Goal: Task Accomplishment & Management: Use online tool/utility

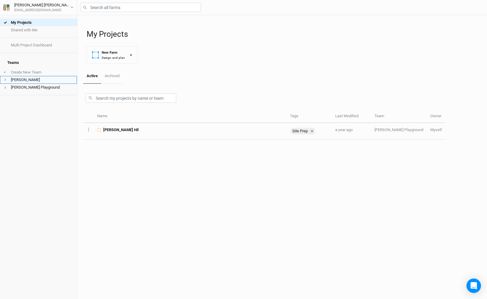
click at [8, 78] on span at bounding box center [7, 79] width 7 height 3
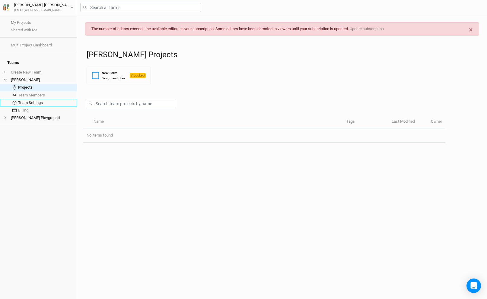
click at [34, 99] on link "Team Settings" at bounding box center [38, 103] width 77 height 8
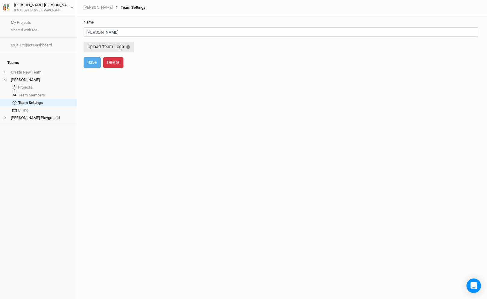
click at [112, 62] on button "Delete" at bounding box center [113, 62] width 20 height 11
click at [158, 60] on button "Delete" at bounding box center [163, 62] width 20 height 11
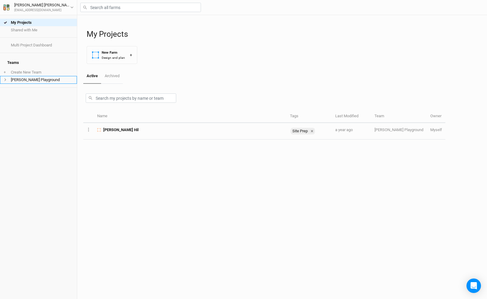
click at [4, 78] on icon at bounding box center [5, 79] width 3 height 3
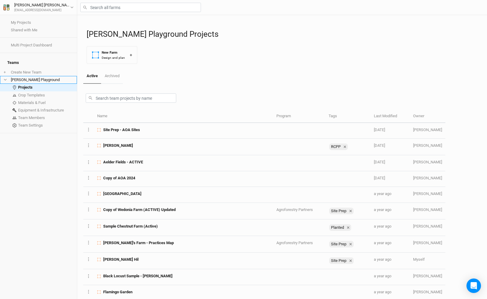
click at [38, 76] on li "[PERSON_NAME] Playground" at bounding box center [38, 80] width 77 height 8
click at [40, 121] on link "Team Settings" at bounding box center [38, 125] width 77 height 8
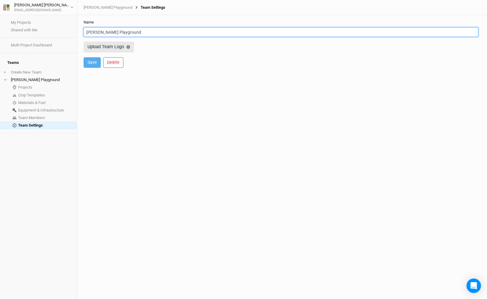
click at [95, 32] on input "[PERSON_NAME] Playground" at bounding box center [281, 31] width 394 height 9
click at [95, 32] on input "Playground" at bounding box center [281, 31] width 394 height 9
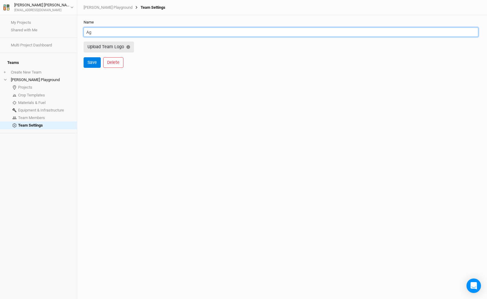
type input "A"
type input "Northeast Design Team"
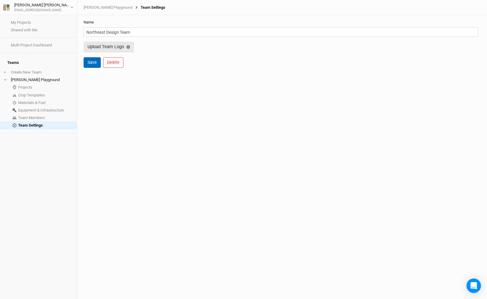
click at [93, 65] on button "Save" at bounding box center [92, 62] width 17 height 11
click at [28, 86] on link "Projects" at bounding box center [38, 88] width 77 height 8
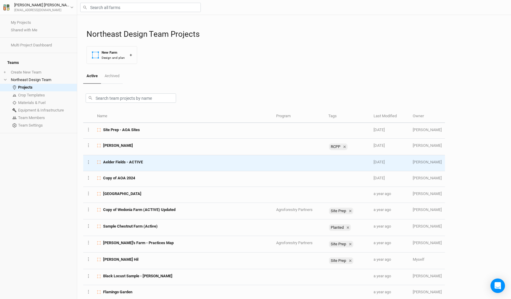
click at [135, 161] on span "Aelder Fields - ACTIVE" at bounding box center [123, 161] width 40 height 5
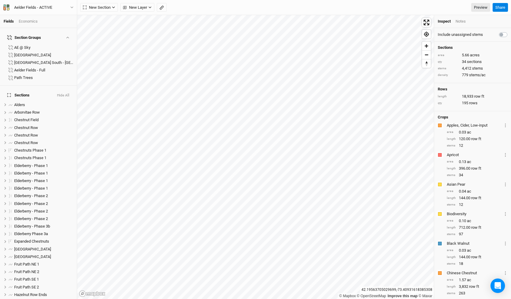
click at [424, 5] on div "New Section Grid Line Keyline Beta Upload New Layer Custom Contours [GEOGRAPHIC…" at bounding box center [285, 7] width 410 height 9
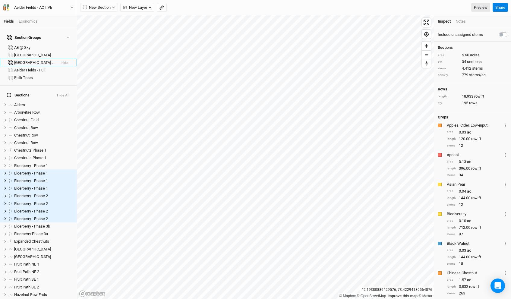
click at [25, 60] on div "[GEOGRAPHIC_DATA] South - [GEOGRAPHIC_DATA]" at bounding box center [35, 62] width 42 height 5
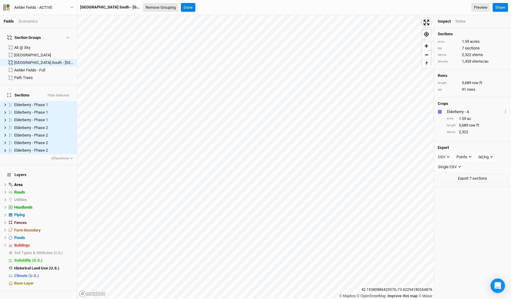
click at [157, 5] on button "Remove Grouping" at bounding box center [161, 7] width 36 height 9
click at [36, 102] on span "Elderberry - Phase 1" at bounding box center [31, 104] width 34 height 5
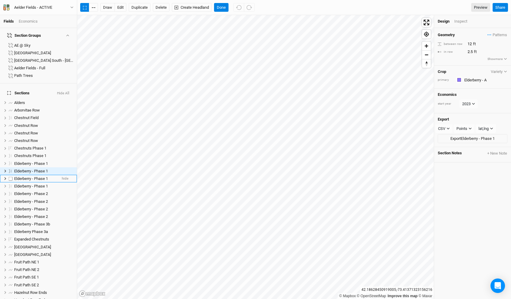
click at [37, 176] on span "Elderberry - Phase 1" at bounding box center [31, 178] width 34 height 5
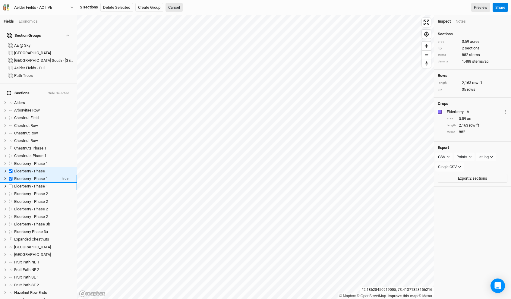
checkbox input "true"
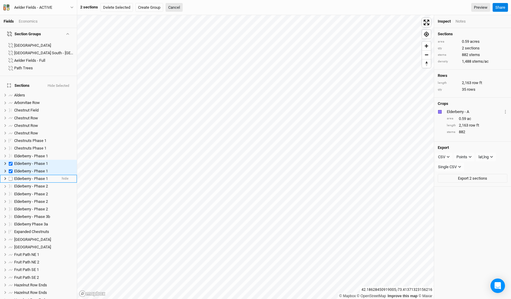
click at [35, 176] on span "Elderberry - Phase 1" at bounding box center [31, 178] width 34 height 5
checkbox input "true"
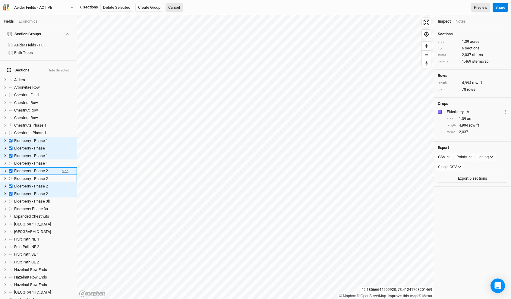
scroll to position [33, 0]
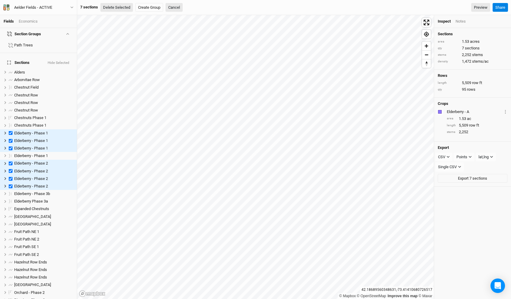
click at [122, 8] on button "Delete Selected" at bounding box center [116, 7] width 33 height 9
click at [185, 6] on button "Confirm" at bounding box center [184, 7] width 19 height 9
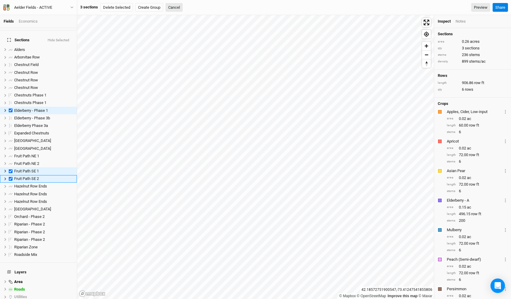
scroll to position [63, 0]
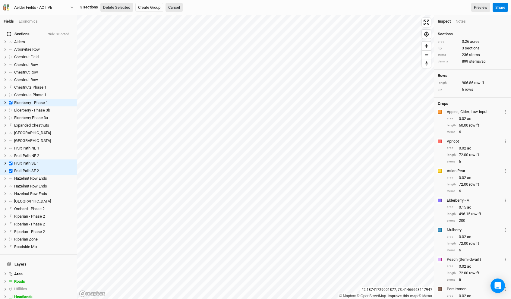
click at [119, 10] on button "Delete Selected" at bounding box center [116, 7] width 33 height 9
click at [186, 5] on button "Confirm" at bounding box center [184, 7] width 19 height 9
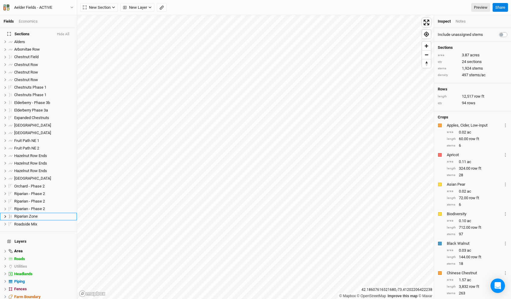
scroll to position [109, 0]
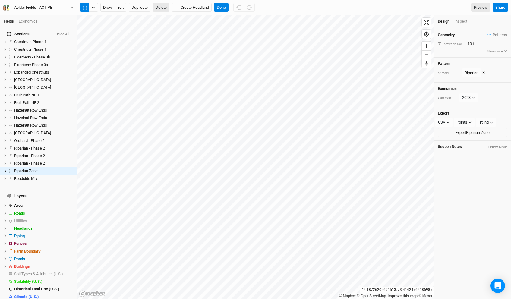
click at [157, 3] on button "Delete" at bounding box center [161, 7] width 17 height 9
click at [191, 8] on button "Confirm" at bounding box center [190, 7] width 19 height 9
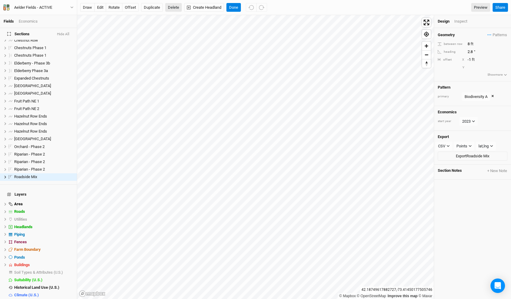
click at [174, 10] on button "Delete" at bounding box center [173, 7] width 17 height 9
click at [187, 9] on button "Confirm" at bounding box center [189, 7] width 19 height 9
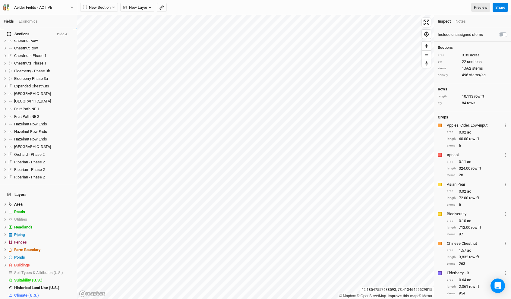
scroll to position [0, 0]
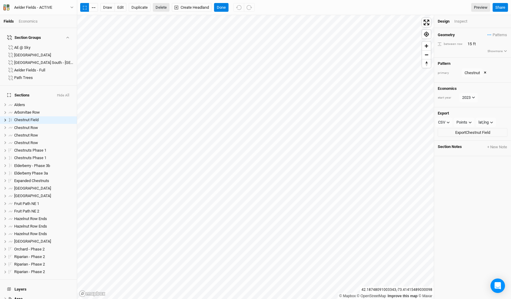
click at [163, 4] on button "Delete" at bounding box center [161, 7] width 17 height 9
click at [196, 7] on button "Confirm" at bounding box center [191, 7] width 19 height 9
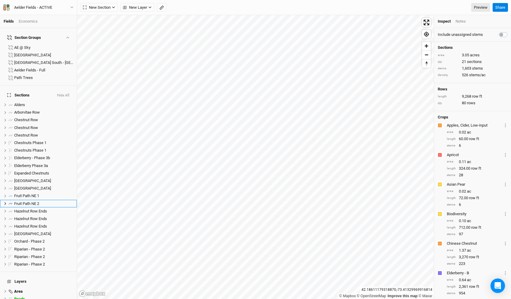
scroll to position [33, 0]
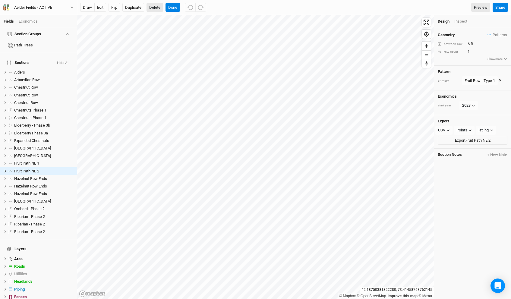
click at [157, 9] on button "Delete" at bounding box center [155, 7] width 17 height 9
click at [197, 8] on button "Confirm" at bounding box center [191, 7] width 19 height 9
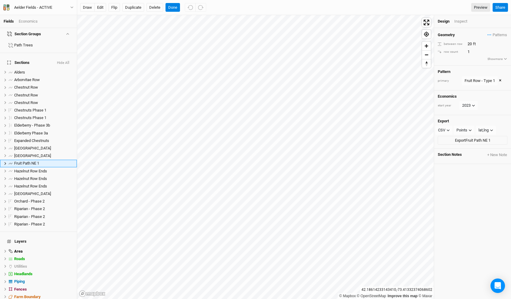
scroll to position [25, 0]
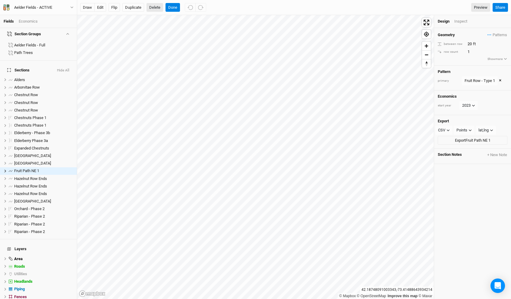
click at [156, 9] on button "Delete" at bounding box center [155, 7] width 17 height 9
click at [191, 6] on button "Confirm" at bounding box center [191, 7] width 19 height 9
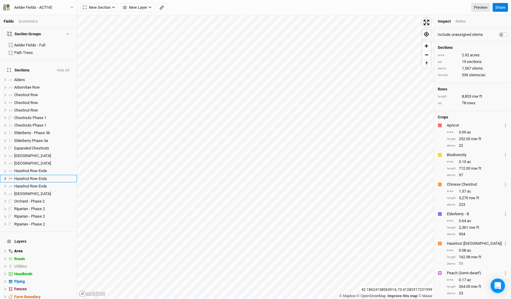
scroll to position [33, 0]
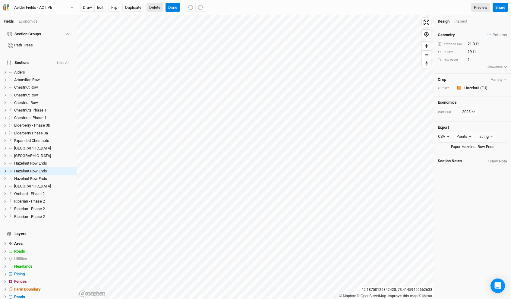
click at [156, 8] on button "Delete" at bounding box center [155, 7] width 17 height 9
click at [205, 8] on button "Confirm" at bounding box center [199, 7] width 19 height 9
click at [154, 10] on button "Delete" at bounding box center [155, 7] width 17 height 9
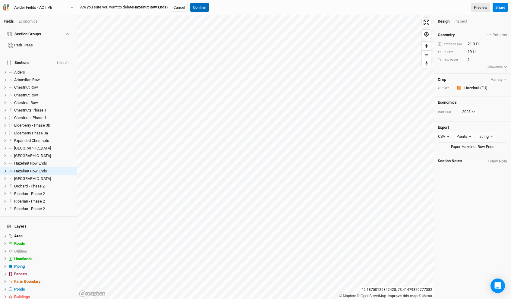
click at [199, 6] on button "Confirm" at bounding box center [199, 7] width 19 height 9
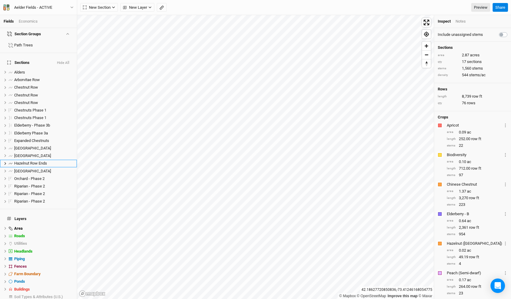
scroll to position [25, 0]
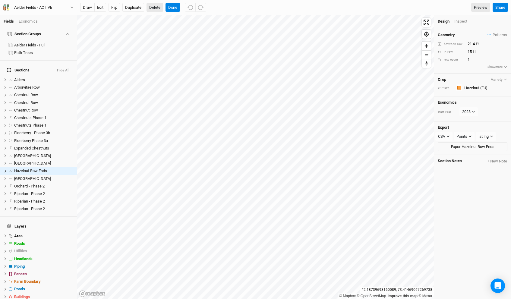
click at [153, 5] on button "Delete" at bounding box center [155, 7] width 17 height 9
click at [202, 10] on button "Confirm" at bounding box center [199, 7] width 19 height 9
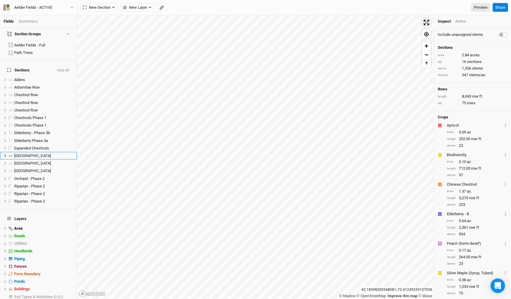
scroll to position [10, 0]
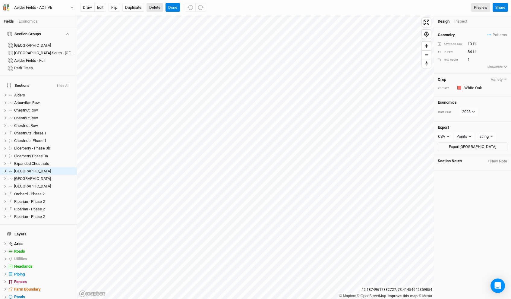
click at [156, 6] on button "Delete" at bounding box center [155, 7] width 17 height 9
click at [195, 6] on button "Confirm" at bounding box center [204, 7] width 19 height 9
click at [156, 6] on button "Delete" at bounding box center [155, 7] width 17 height 9
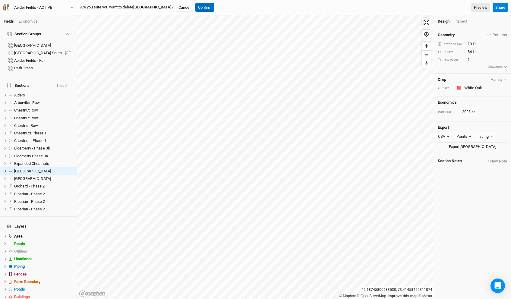
click at [195, 6] on button "Confirm" at bounding box center [204, 7] width 19 height 9
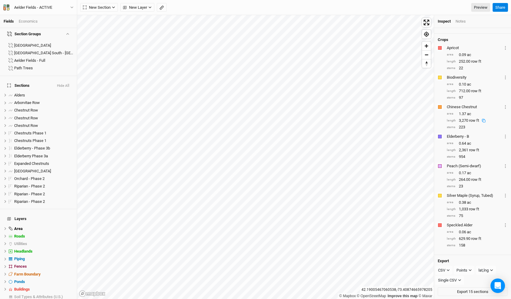
scroll to position [0, 0]
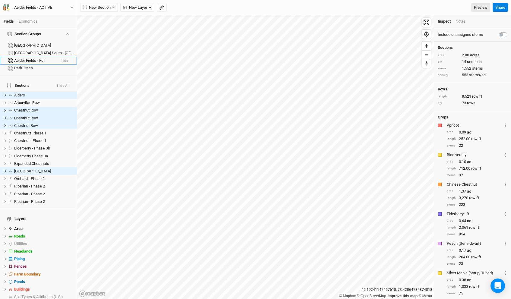
click at [39, 58] on div "Aelder Fields - Full" at bounding box center [35, 60] width 42 height 5
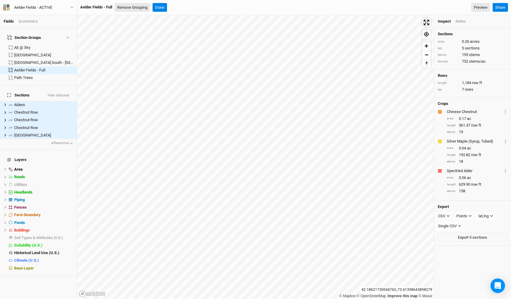
click at [132, 5] on button "Remove Grouping" at bounding box center [133, 7] width 36 height 9
click at [200, 6] on button "Confirm" at bounding box center [191, 7] width 19 height 9
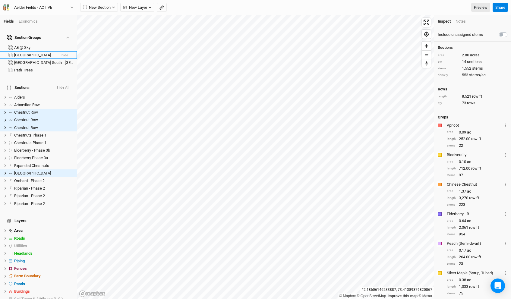
click at [31, 53] on div "[GEOGRAPHIC_DATA]" at bounding box center [35, 55] width 42 height 5
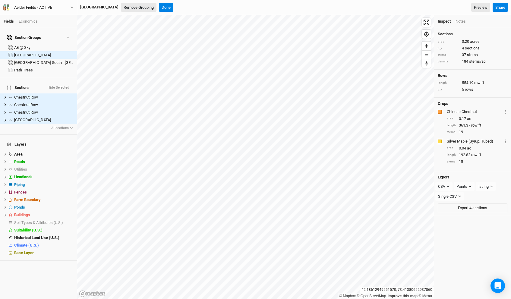
click at [125, 8] on button "Remove Grouping" at bounding box center [139, 7] width 36 height 9
click at [196, 8] on button "Confirm" at bounding box center [191, 7] width 19 height 9
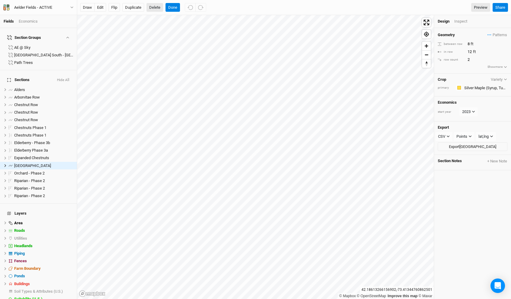
click at [154, 10] on button "Delete" at bounding box center [155, 7] width 17 height 9
click at [200, 9] on button "Confirm" at bounding box center [204, 7] width 19 height 9
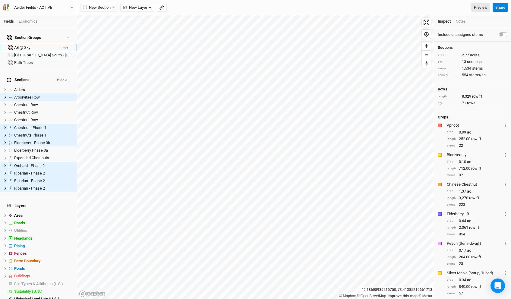
click at [33, 45] on div "AE @ Sky" at bounding box center [35, 47] width 42 height 5
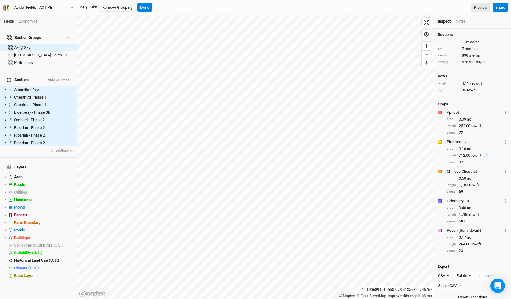
scroll to position [14, 0]
click at [143, 8] on button "Done" at bounding box center [144, 7] width 14 height 9
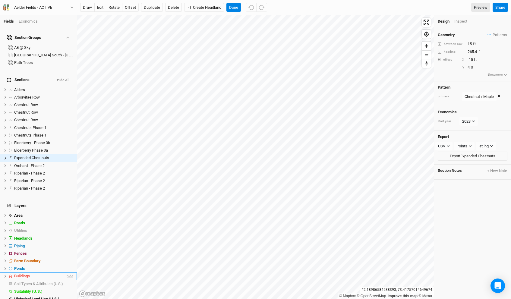
scroll to position [11, 0]
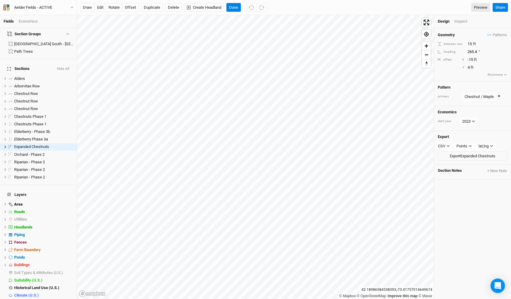
click at [43, 299] on div "Base Layer" at bounding box center [43, 303] width 59 height 5
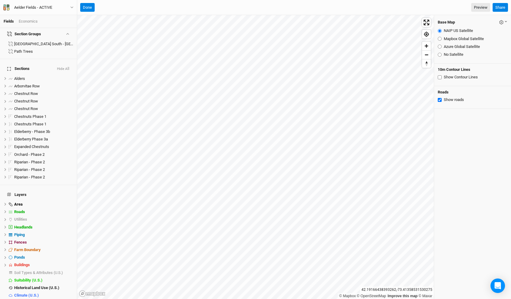
click at [439, 46] on input "Azure Global Satellite" at bounding box center [440, 47] width 4 height 4
radio input "true"
click at [440, 38] on input "Mapbox Global Satellite" at bounding box center [440, 39] width 4 height 4
radio input "true"
click at [438, 46] on input "Azure Global Satellite" at bounding box center [440, 47] width 4 height 4
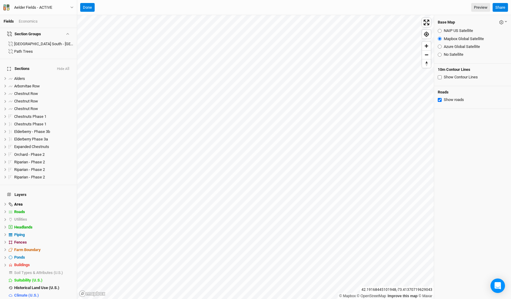
radio input "true"
click at [89, 8] on button "Done" at bounding box center [87, 7] width 14 height 9
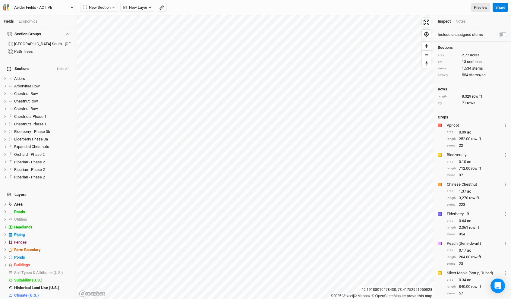
click at [54, 6] on div "Aelder Fields - ACTIVE" at bounding box center [33, 8] width 48 height 6
click at [51, 18] on button "Back" at bounding box center [50, 17] width 48 height 8
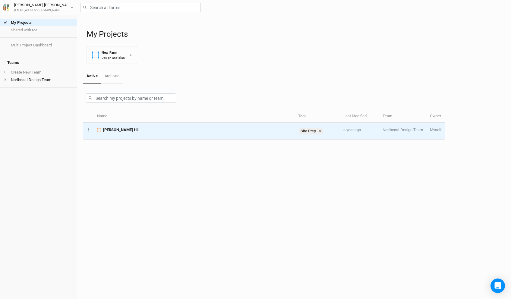
click at [125, 134] on td "[PERSON_NAME] Hil" at bounding box center [194, 131] width 201 height 17
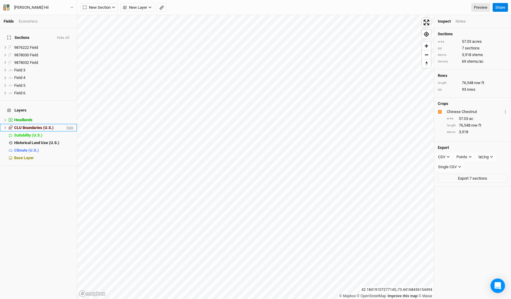
click at [70, 124] on span "hide" at bounding box center [69, 128] width 8 height 8
click at [72, 116] on span "hide" at bounding box center [69, 120] width 8 height 8
click at [72, 116] on span "show" at bounding box center [69, 120] width 10 height 8
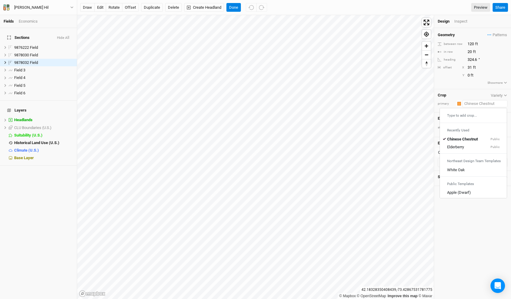
click at [473, 105] on input "text" at bounding box center [484, 103] width 45 height 7
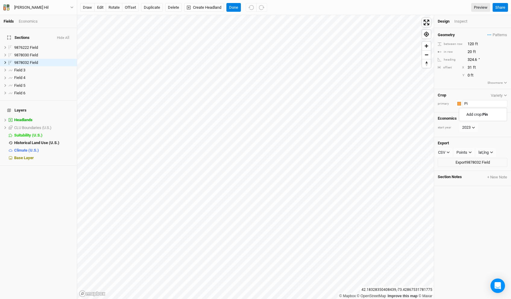
type input "P"
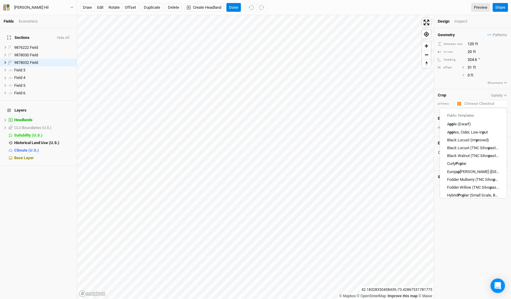
type input "W"
type input "White Oak"
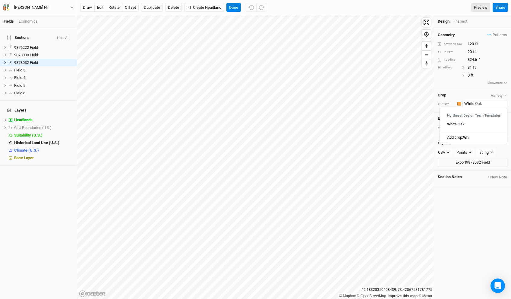
type input "W"
type input "White Oak"
type input "White P"
click at [485, 115] on mark "White Pine" at bounding box center [488, 114] width 18 height 5
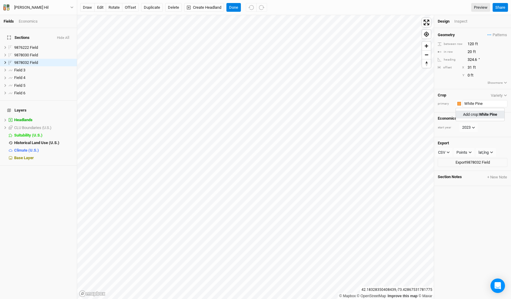
type input "White Pine"
type input "20"
type input "30"
click at [458, 102] on div "button" at bounding box center [459, 104] width 4 height 4
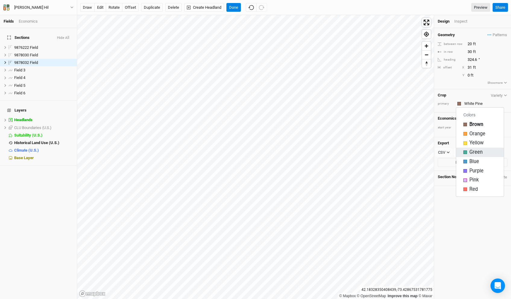
click at [472, 152] on span "Green" at bounding box center [475, 152] width 13 height 7
click at [470, 44] on input "20" at bounding box center [492, 44] width 52 height 7
click at [469, 45] on input "60" at bounding box center [492, 44] width 52 height 7
type input "120"
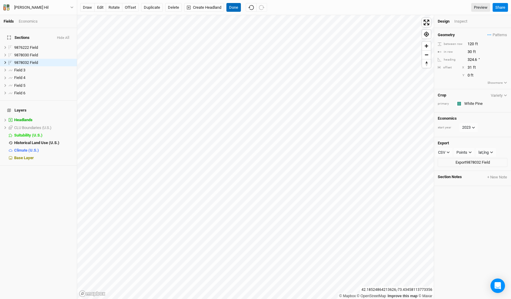
click at [234, 8] on button "Done" at bounding box center [233, 7] width 14 height 9
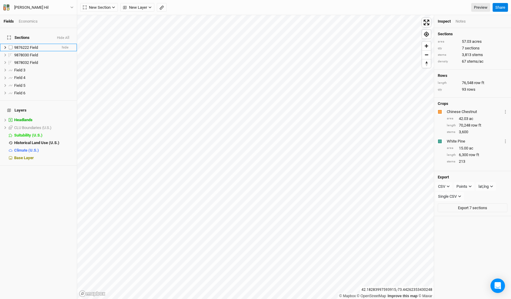
click at [19, 45] on span "9876222 Field" at bounding box center [26, 47] width 24 height 5
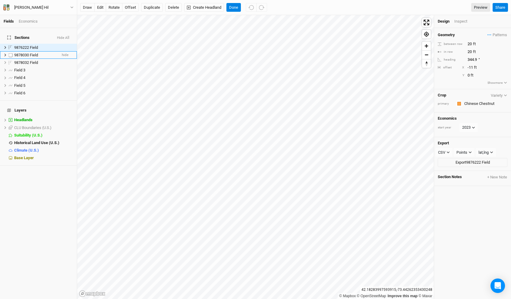
click at [24, 53] on span "9878030 Field" at bounding box center [26, 55] width 24 height 5
checkbox input "true"
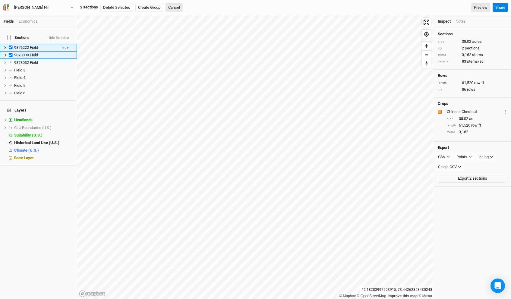
click at [26, 45] on span "9876222 Field" at bounding box center [26, 47] width 24 height 5
checkbox input "false"
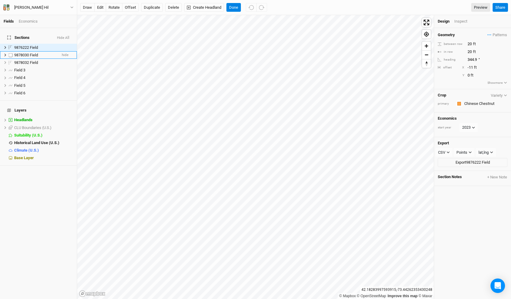
click at [27, 54] on li "9878030 Field hide" at bounding box center [38, 55] width 77 height 8
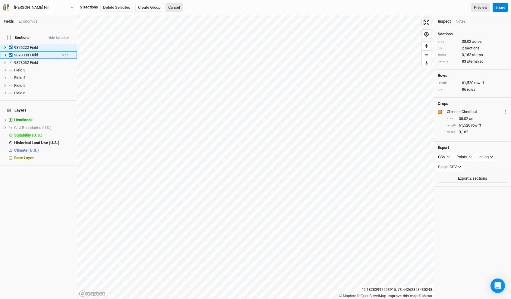
click at [29, 53] on span "9878030 Field" at bounding box center [26, 55] width 24 height 5
checkbox input "false"
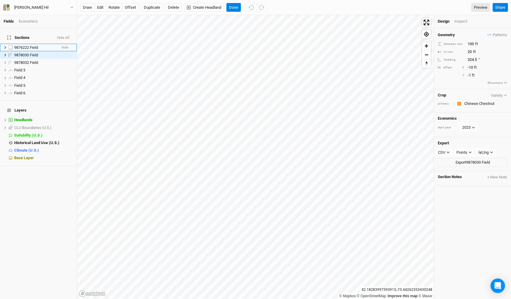
click at [29, 44] on li "9876222 Field hide" at bounding box center [38, 48] width 77 height 8
click at [169, 7] on button "Delete" at bounding box center [173, 7] width 17 height 9
click at [200, 5] on button "Confirm" at bounding box center [190, 7] width 19 height 9
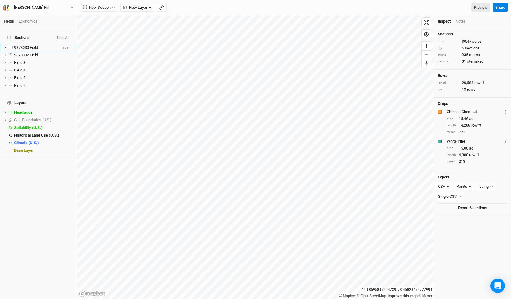
click at [40, 45] on div "9878030 Field" at bounding box center [35, 47] width 43 height 5
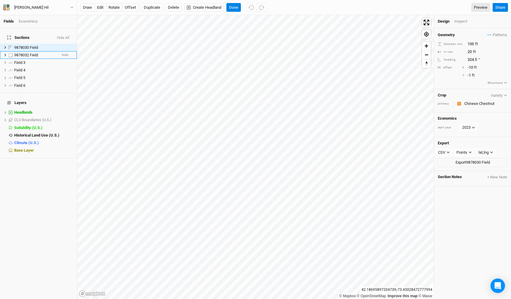
click at [39, 53] on div "9878032 Field" at bounding box center [35, 55] width 43 height 5
checkbox input "true"
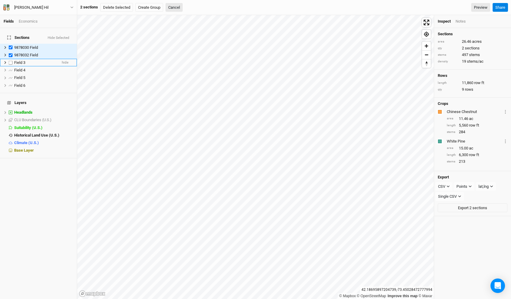
click at [39, 61] on div "Field 3" at bounding box center [35, 62] width 43 height 5
checkbox input "true"
click at [37, 69] on li "Field 4 hide" at bounding box center [38, 70] width 77 height 8
checkbox input "true"
click at [36, 75] on div "Field 5" at bounding box center [35, 77] width 43 height 5
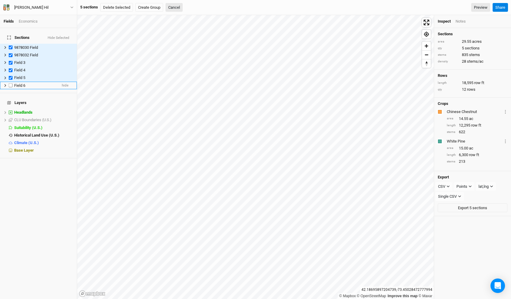
click at [36, 83] on div "Field 6" at bounding box center [35, 85] width 43 height 5
checkbox input "true"
click at [154, 9] on button "Create Group" at bounding box center [149, 7] width 28 height 9
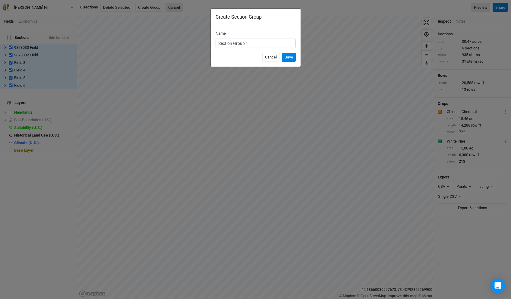
type input "T"
type input "Group"
click at [282, 53] on button "Save" at bounding box center [289, 57] width 14 height 9
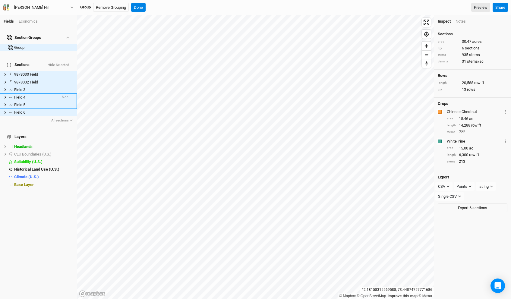
click at [26, 93] on li "Field 4 hide" at bounding box center [38, 97] width 77 height 8
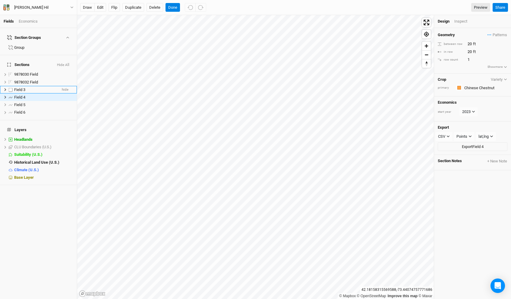
click at [27, 86] on li "Field 3 hide" at bounding box center [38, 90] width 77 height 8
click at [26, 110] on div "Field 6" at bounding box center [35, 112] width 43 height 5
type input "Row 1"
click at [24, 87] on span "Field 3" at bounding box center [19, 89] width 11 height 5
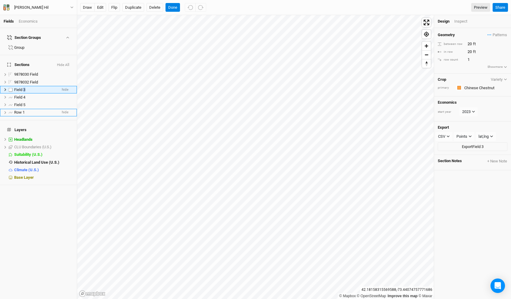
click at [24, 87] on span "Field 3" at bounding box center [19, 89] width 11 height 5
type input "Row 2"
click at [23, 95] on span "Field 5" at bounding box center [19, 97] width 11 height 5
type input "Row 3"
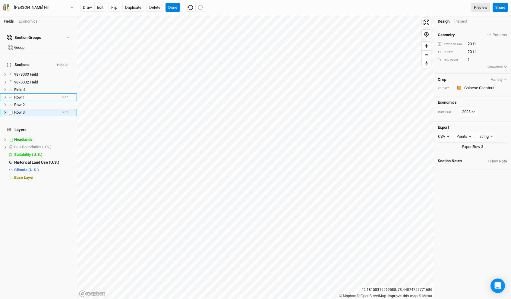
click at [28, 110] on div "Row 3" at bounding box center [35, 112] width 43 height 5
click at [25, 87] on span "Field 4" at bounding box center [19, 89] width 11 height 5
type input "Row 3"
click at [26, 110] on div "Row 3" at bounding box center [35, 112] width 43 height 5
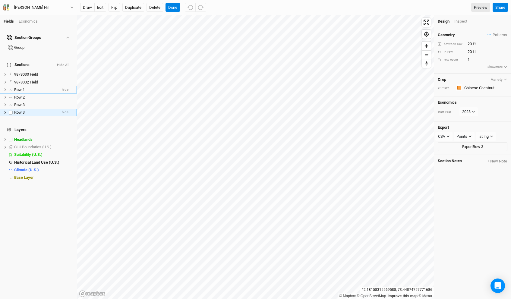
click at [26, 110] on div "Row 3" at bounding box center [35, 112] width 43 height 5
type input "Row 4"
click at [25, 72] on span "9878030 Field" at bounding box center [26, 74] width 24 height 5
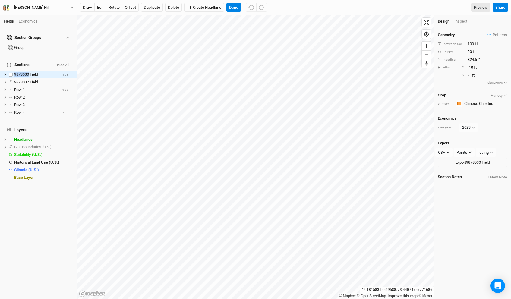
click at [25, 72] on span "9878030 Field" at bounding box center [26, 74] width 24 height 5
click at [25, 72] on input "9878030 Field" at bounding box center [34, 74] width 41 height 5
type input "Field 1"
click at [26, 72] on span "9878032 Field" at bounding box center [26, 74] width 24 height 5
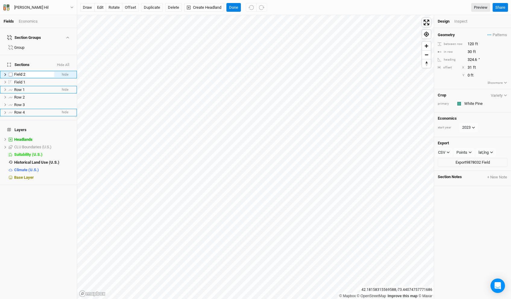
type input "Field 2"
click at [21, 72] on span "Field 1" at bounding box center [19, 74] width 11 height 5
click at [26, 39] on h4 "Section Groups" at bounding box center [39, 38] width 70 height 12
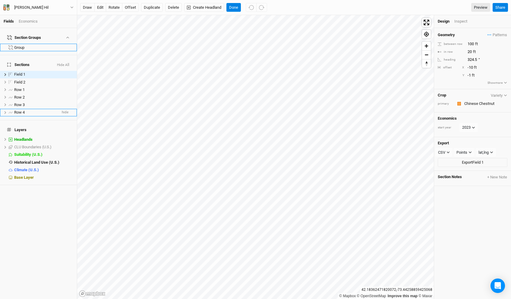
click at [25, 45] on div "Group" at bounding box center [43, 47] width 59 height 5
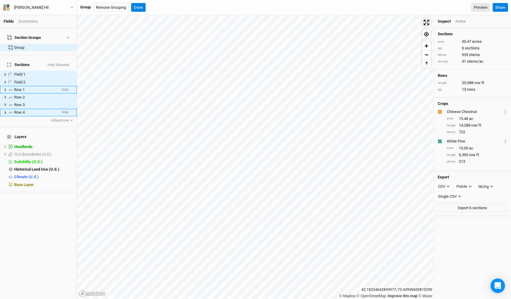
click at [5, 88] on icon at bounding box center [5, 89] width 3 height 3
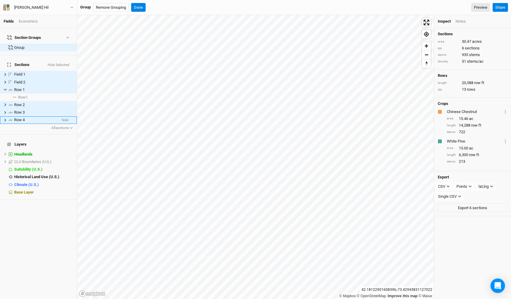
click at [486, 112] on div "Crops Colors Brown Orange Yellow Green Blue Purple Pink Red Chinese Chestnut La…" at bounding box center [472, 135] width 77 height 74
click at [486, 112] on button "Layer 1" at bounding box center [505, 111] width 4 height 7
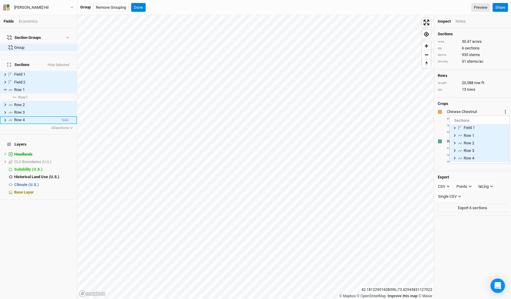
click at [486, 111] on icon "Layer 1" at bounding box center [505, 112] width 1 height 4
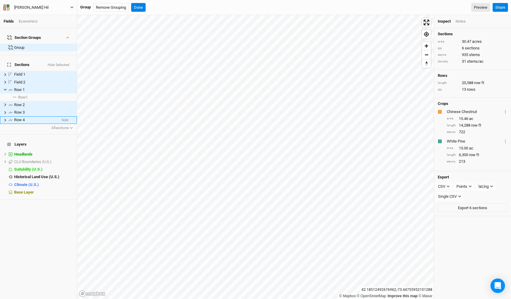
click at [51, 9] on button "[PERSON_NAME] Hil" at bounding box center [38, 7] width 71 height 7
click at [57, 0] on div "[PERSON_NAME] Hil Back Project Settings User settings Imperial Metric Keyboard …" at bounding box center [38, 7] width 77 height 15
click at [52, 5] on button "[PERSON_NAME] Hil" at bounding box center [38, 7] width 71 height 7
click at [51, 15] on button "Back" at bounding box center [50, 17] width 48 height 8
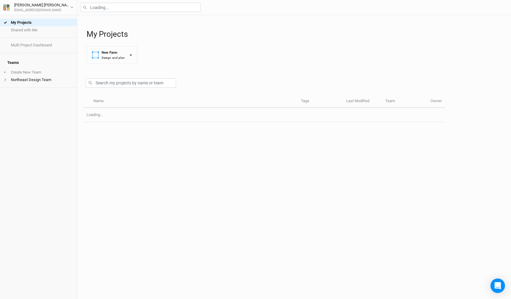
click at [57, 1] on div "[PERSON_NAME] [EMAIL_ADDRESS][DOMAIN_NAME] User settings Imperial Metric Keyboa…" at bounding box center [38, 7] width 77 height 15
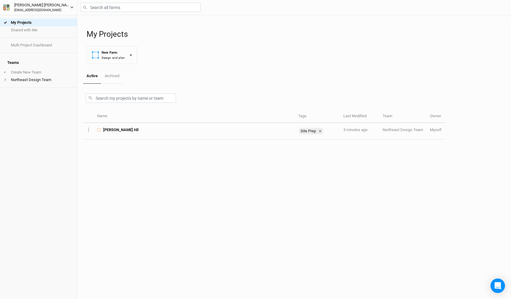
click at [55, 7] on button "[PERSON_NAME] [EMAIL_ADDRESS][DOMAIN_NAME]" at bounding box center [38, 7] width 71 height 11
click at [38, 54] on button "Log out" at bounding box center [50, 54] width 48 height 8
